Goal: Use online tool/utility: Utilize a website feature to perform a specific function

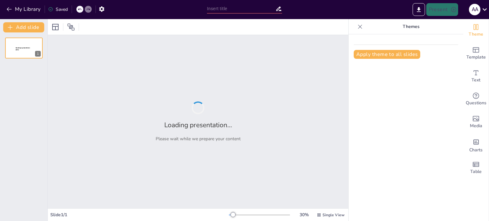
type input "Imported Кабинет Поставщика_Дипломная работа.pptx"
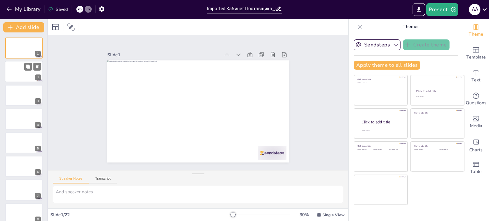
click at [23, 72] on div at bounding box center [24, 72] width 38 height 22
click at [27, 104] on div at bounding box center [24, 96] width 38 height 22
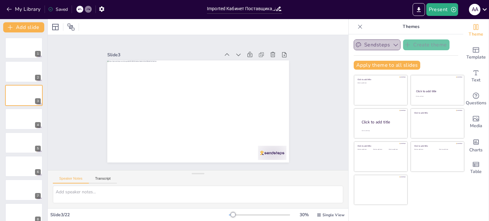
click at [392, 45] on icon "button" at bounding box center [395, 45] width 6 height 6
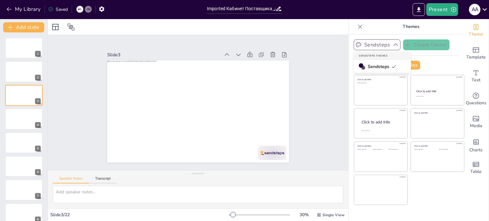
click at [392, 45] on icon "button" at bounding box center [395, 45] width 6 height 6
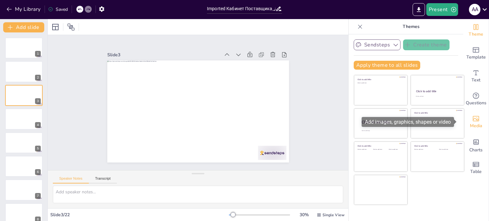
click at [472, 120] on icon "Add images, graphics, shapes or video" at bounding box center [476, 119] width 8 height 8
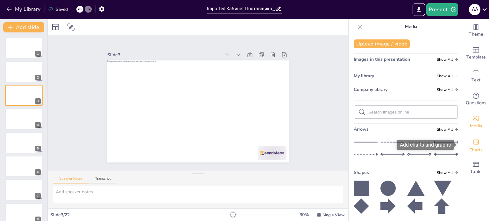
click at [471, 147] on span "Charts" at bounding box center [475, 150] width 13 height 7
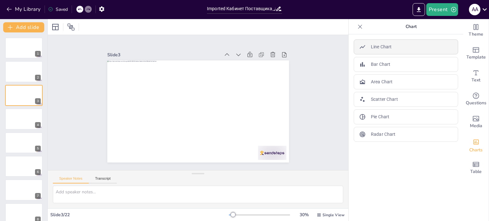
click at [376, 46] on p "Line Chart" at bounding box center [381, 47] width 21 height 7
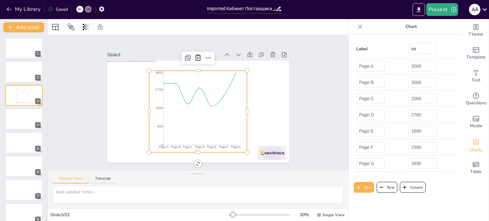
click at [357, 25] on icon at bounding box center [360, 27] width 6 height 6
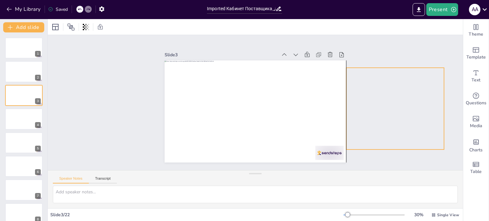
drag, startPoint x: 285, startPoint y: 68, endPoint x: 427, endPoint y: 66, distance: 142.0
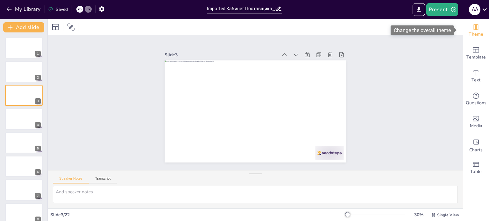
click at [470, 34] on span "Theme" at bounding box center [475, 34] width 15 height 7
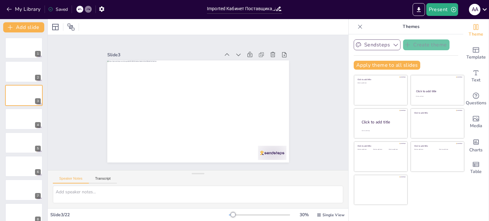
click at [392, 42] on icon "button" at bounding box center [395, 45] width 6 height 6
click at [392, 43] on icon "button" at bounding box center [395, 45] width 6 height 6
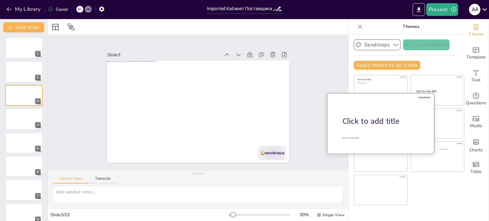
click at [374, 129] on div at bounding box center [380, 123] width 107 height 60
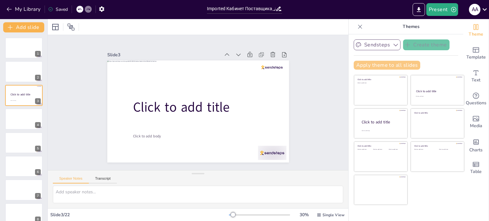
click at [370, 64] on button "Apply theme to all slides" at bounding box center [387, 65] width 67 height 9
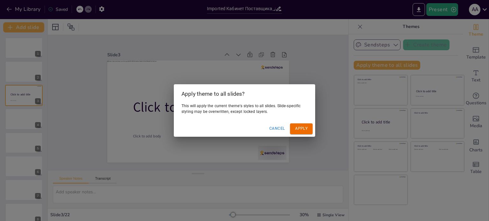
click at [305, 128] on button "Apply" at bounding box center [301, 128] width 23 height 11
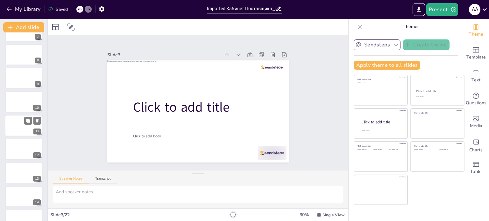
click at [22, 128] on div at bounding box center [24, 126] width 38 height 22
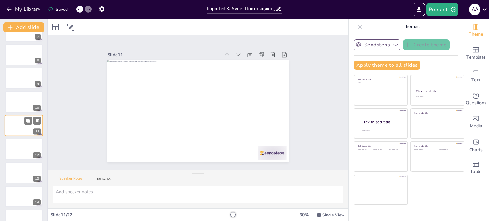
scroll to position [158, 0]
click at [19, 100] on div at bounding box center [24, 104] width 38 height 22
click at [21, 80] on div at bounding box center [24, 80] width 38 height 22
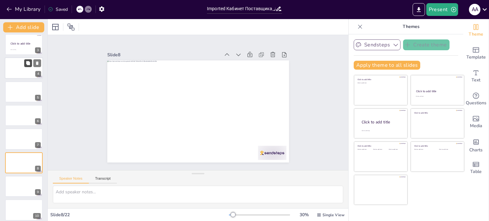
scroll to position [0, 0]
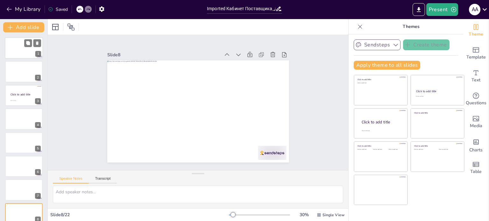
click at [23, 52] on div at bounding box center [24, 48] width 38 height 22
click at [93, 194] on textarea at bounding box center [198, 195] width 290 height 18
click at [21, 8] on button "My Library" at bounding box center [24, 9] width 39 height 10
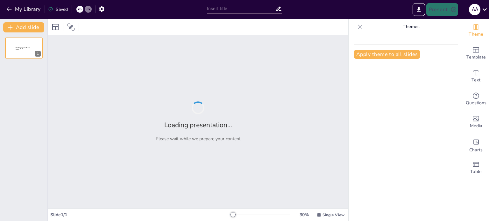
type input "Кабинет Поставщика: Стратегический Инструмент Цифровой Трансформации ИТ Дистриб…"
